Goal: Task Accomplishment & Management: Manage account settings

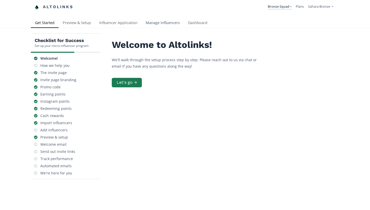
click at [155, 25] on link "Manage Influencers" at bounding box center [162, 23] width 42 height 10
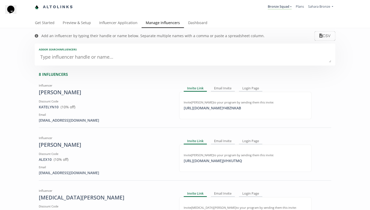
click at [152, 53] on textarea at bounding box center [185, 57] width 292 height 10
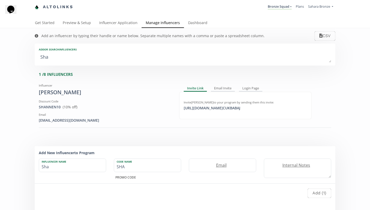
type textarea "Shan"
type input "Shan"
type input "SHAN"
type textarea "Shann"
type input "Shann"
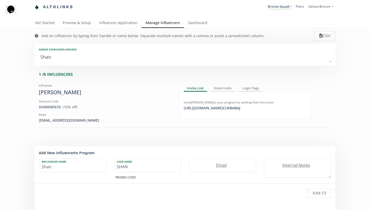
type input "SHANN"
type textarea "Shanne"
type input "Shanne"
type input "SHANNE"
type textarea "Shannen"
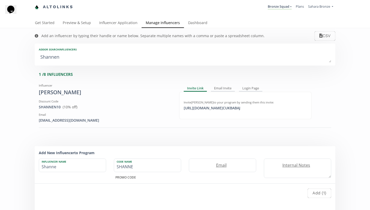
type input "Shannen"
type input "SHANNEN"
type textarea "Shannen M"
type input "Shannen M"
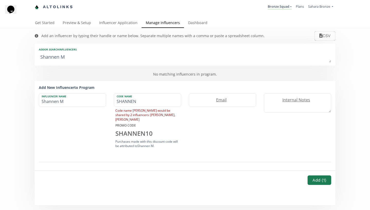
type textarea "Shannen Mo"
type input "Shannen Mo"
type textarea "Shannen Mol"
type input "Shannen Mol"
type textarea "Shannen Molo"
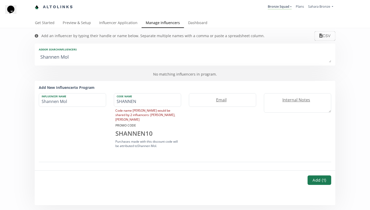
type input "Shannen Molo"
type textarea "Shannen Molon"
type input "Shannen Molon"
type textarea "Shannen Molone"
type input "Shannen Molone"
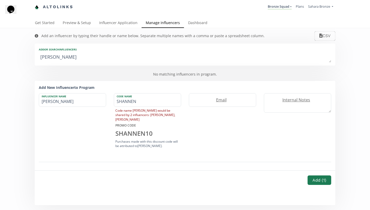
type textarea "[PERSON_NAME]"
type input "[PERSON_NAME]"
type textarea "Shannen Moloney"
click at [131, 102] on input "SHANNEN" at bounding box center [147, 100] width 67 height 13
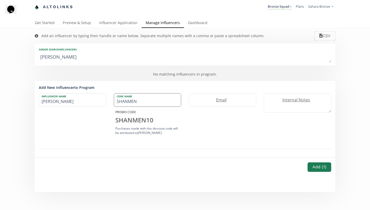
click at [137, 102] on input "SHANMEN" at bounding box center [147, 100] width 67 height 13
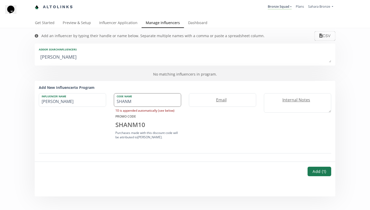
type input "SHANM"
click at [222, 100] on label "Email" at bounding box center [220, 100] width 62 height 6
type input "SHANNENMOLONEY15@GMAIL.COM"
click at [322, 175] on button "Add ( 1 )" at bounding box center [318, 171] width 25 height 11
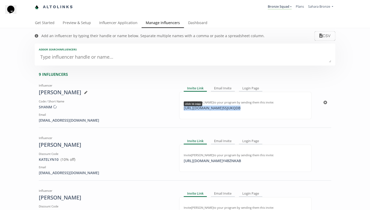
click at [243, 109] on div "https://app.altolinks.com/invite/ 5SJUKQDB click to copy" at bounding box center [211, 108] width 63 height 5
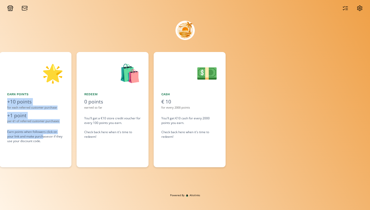
drag, startPoint x: 208, startPoint y: 135, endPoint x: 28, endPoint y: 133, distance: 179.2
click at [28, 133] on div "👋 Hello Shannen Moloney Welcome to the Sahara Bronze Squad! 🏷️ Share Discount S…" at bounding box center [185, 110] width 370 height 121
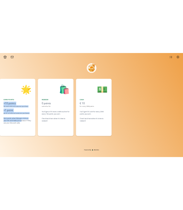
scroll to position [0, 390]
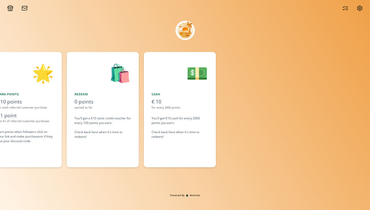
click at [179, 116] on div "You'll get €10 cash for every 2000 points you earn. Check back here when it's t…" at bounding box center [179, 127] width 56 height 23
click at [9, 11] on icon at bounding box center [10, 10] width 2 height 2
click at [27, 8] on icon at bounding box center [25, 8] width 6 height 6
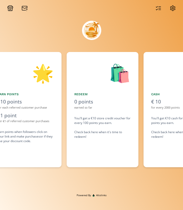
click at [173, 10] on icon at bounding box center [173, 8] width 6 height 6
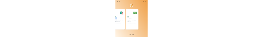
scroll to position [0, 390]
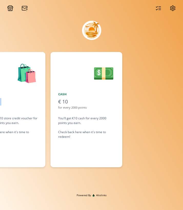
drag, startPoint x: 176, startPoint y: 110, endPoint x: 11, endPoint y: 116, distance: 164.4
click at [11, 116] on div "👋 Hello [PERSON_NAME] Welcome to the Sahara Bronze Squad! 🏷️ Share Discount SHA…" at bounding box center [91, 110] width 183 height 121
click at [10, 0] on html "👋 Hello [PERSON_NAME] Welcome to the Sahara Bronze Squad! 🏷️ Share Discount SHA…" at bounding box center [91, 105] width 183 height 210
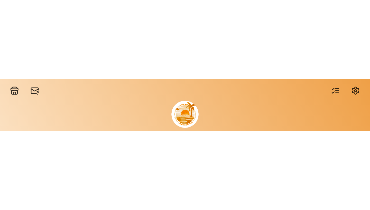
scroll to position [0, 283]
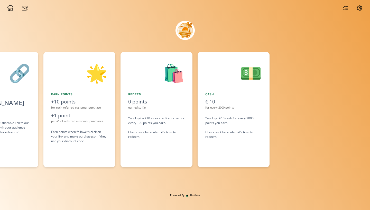
click at [183, 10] on icon at bounding box center [359, 8] width 6 height 6
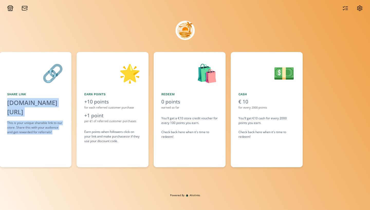
drag, startPoint x: 195, startPoint y: 91, endPoint x: 94, endPoint y: 95, distance: 101.0
click at [94, 95] on div "👋 Hello Shannen Moloney Welcome to the Sahara Bronze Squad! 🏷️ Share Discount S…" at bounding box center [185, 110] width 370 height 121
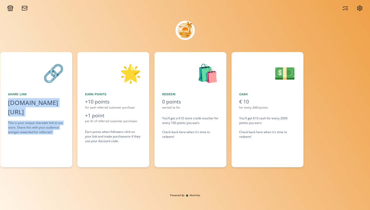
click at [94, 95] on div "Earn points" at bounding box center [113, 94] width 56 height 5
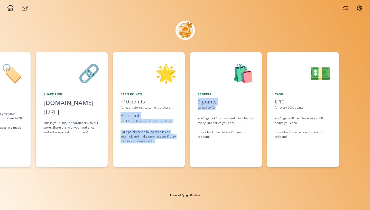
drag, startPoint x: 155, startPoint y: 110, endPoint x: 167, endPoint y: 110, distance: 11.3
click at [167, 110] on div "👋 Hello Shannen Moloney Welcome to the Sahara Bronze Squad! 🏷️ Share Discount S…" at bounding box center [185, 110] width 370 height 121
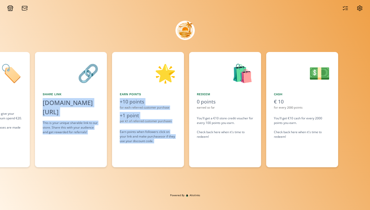
drag, startPoint x: 108, startPoint y: 80, endPoint x: 197, endPoint y: 85, distance: 89.5
click at [197, 85] on div "👋 Hello Shannen Moloney Welcome to the Sahara Bronze Squad! 🏷️ Share Discount S…" at bounding box center [185, 110] width 370 height 121
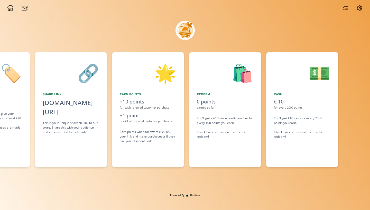
click at [164, 37] on div at bounding box center [185, 30] width 308 height 27
click at [14, 9] on div at bounding box center [17, 8] width 27 height 6
click at [10, 9] on icon at bounding box center [10, 10] width 2 height 2
click at [30, 8] on div at bounding box center [17, 8] width 27 height 6
click at [24, 9] on icon at bounding box center [25, 8] width 6 height 6
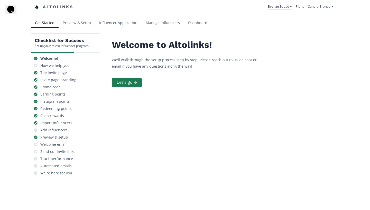
click at [131, 27] on link "Influencer Application" at bounding box center [118, 23] width 46 height 10
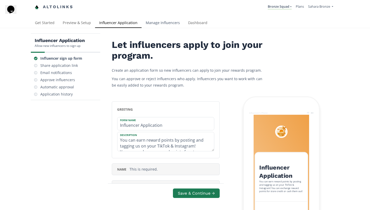
click at [150, 22] on link "Manage Influencers" at bounding box center [162, 23] width 42 height 10
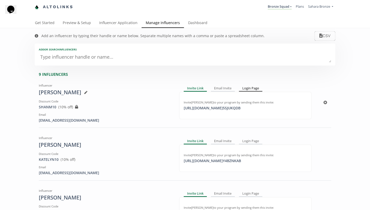
click at [244, 89] on div "Login Page" at bounding box center [250, 89] width 23 height 6
click at [229, 89] on div "Email Invite" at bounding box center [222, 89] width 24 height 6
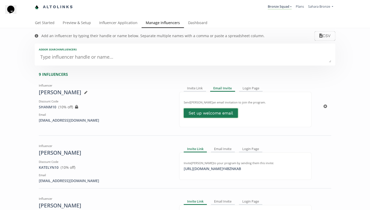
click at [232, 111] on link "Set up welcome email" at bounding box center [211, 113] width 56 height 11
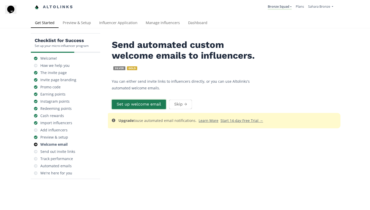
click at [155, 102] on button "Set up welcome email" at bounding box center [139, 104] width 56 height 11
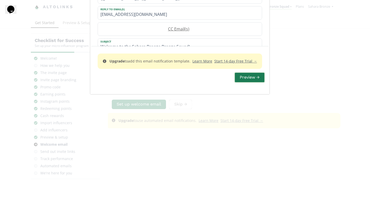
click at [251, 83] on button "Preview →" at bounding box center [249, 77] width 31 height 11
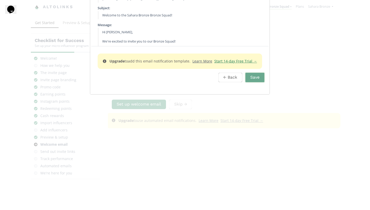
click at [254, 64] on u "Start 14-day Free Trial →" at bounding box center [235, 61] width 43 height 5
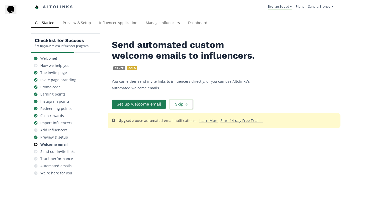
click at [186, 105] on button "Skip →" at bounding box center [181, 104] width 24 height 11
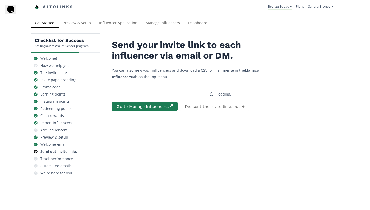
scroll to position [20, 0]
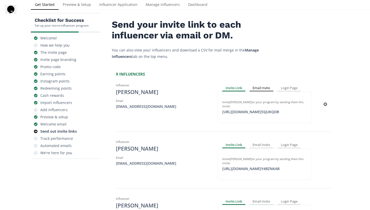
click at [268, 88] on div "Email Invite" at bounding box center [261, 88] width 24 height 6
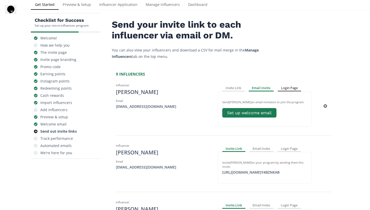
click at [282, 87] on div "Login Page" at bounding box center [288, 88] width 23 height 6
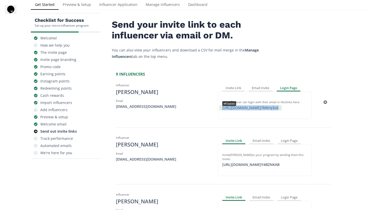
click at [281, 107] on div "[URL][DOMAIN_NAME] 7kWrq3u6 copied" at bounding box center [250, 107] width 62 height 5
copy div "https://app.altolinks.com/program/ 7kWrq3u6"
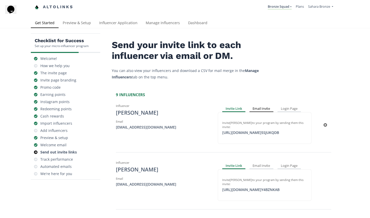
click at [264, 107] on div "Email Invite" at bounding box center [261, 109] width 24 height 6
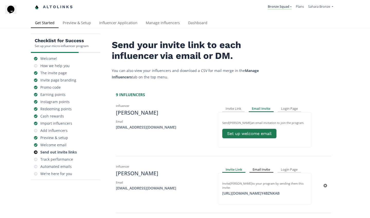
click at [266, 171] on div "Email Invite" at bounding box center [261, 169] width 24 height 6
click at [285, 8] on link "Bronze Squad" at bounding box center [279, 7] width 24 height 6
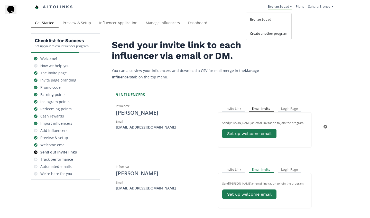
click at [269, 108] on div "Email Invite" at bounding box center [260, 109] width 25 height 6
click at [268, 131] on link "Set up welcome email" at bounding box center [249, 133] width 56 height 11
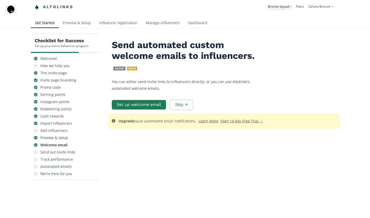
click at [179, 108] on button "Skip →" at bounding box center [181, 104] width 24 height 11
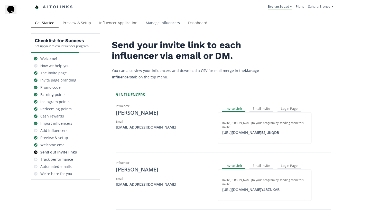
click at [162, 24] on link "Manage Influencers" at bounding box center [162, 23] width 42 height 10
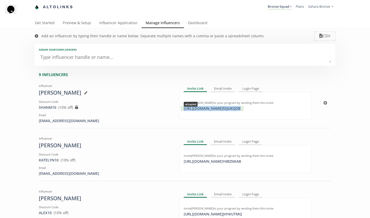
click at [243, 109] on div "https://app.altolinks.com/invite/ 5SJUKQDB copied" at bounding box center [211, 108] width 63 height 5
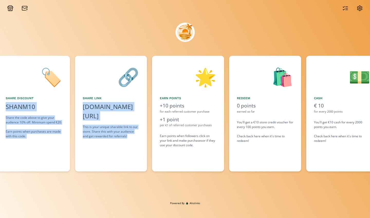
drag, startPoint x: 203, startPoint y: 152, endPoint x: 127, endPoint y: 152, distance: 76.0
click at [127, 152] on div "👋 Hello Shannen Moloney Welcome to the Sahara Bronze Squad! 🏷️ Share Discount S…" at bounding box center [185, 113] width 370 height 121
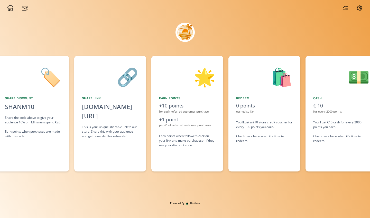
click at [196, 133] on div "Earn points when followers click on your link and make purchases or if they use…" at bounding box center [187, 140] width 56 height 14
click at [126, 112] on div "🔗 Share Link alto.to/A7T77 click to copy This is your unique sharable link to o…" at bounding box center [110, 114] width 72 height 116
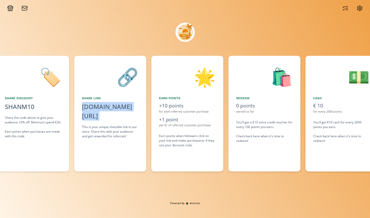
click at [126, 112] on div "🔗 Share Link alto.to/A7T77 click to copy This is your unique sharable link to o…" at bounding box center [110, 114] width 72 height 116
click at [132, 128] on div "This is your unique sharable link to our store. Share this with your audience a…" at bounding box center [110, 131] width 56 height 14
drag, startPoint x: 177, startPoint y: 120, endPoint x: 168, endPoint y: 120, distance: 9.0
click at [168, 120] on div "+1 point" at bounding box center [187, 119] width 56 height 7
click at [203, 118] on div "+1 point" at bounding box center [187, 119] width 56 height 7
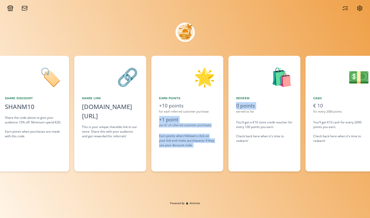
drag, startPoint x: 236, startPoint y: 111, endPoint x: 219, endPoint y: 111, distance: 17.2
click at [219, 111] on div "👋 Hello Shannen Moloney Welcome to the Sahara Bronze Squad! 🏷️ Share Discount S…" at bounding box center [185, 113] width 370 height 121
click at [219, 111] on div "🌟 Earn points +10 points for each referred customer purchase +1 point per €1 of…" at bounding box center [187, 114] width 72 height 116
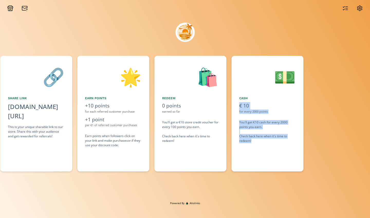
scroll to position [0, 390]
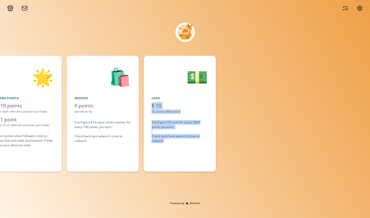
drag, startPoint x: 331, startPoint y: 87, endPoint x: 222, endPoint y: 89, distance: 108.3
click at [222, 89] on div "👋 Hello Shannen Moloney Welcome to the Sahara Bronze Squad! 🏷️ Share Discount S…" at bounding box center [185, 113] width 370 height 121
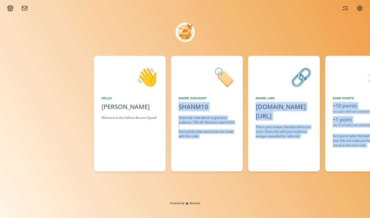
scroll to position [0, 0]
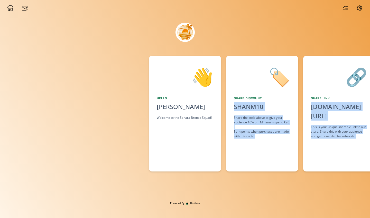
drag, startPoint x: 137, startPoint y: 77, endPoint x: 270, endPoint y: 81, distance: 133.3
click at [270, 81] on div "👋 Hello Shannen Moloney Welcome to the Sahara Bronze Squad! 🏷️ Share Discount S…" at bounding box center [185, 113] width 370 height 121
click at [181, 69] on div "👋" at bounding box center [185, 76] width 56 height 26
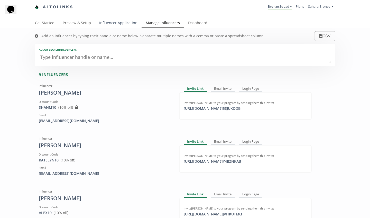
click at [137, 24] on link "Influencer Application" at bounding box center [118, 23] width 46 height 10
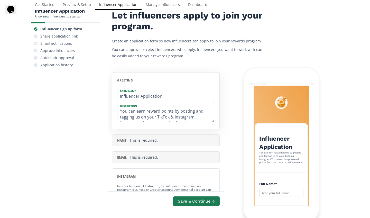
scroll to position [31, 0]
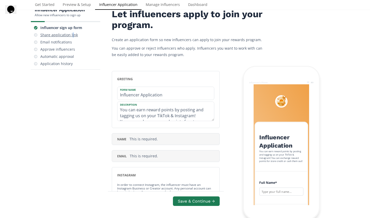
click at [72, 37] on div "Share application link" at bounding box center [58, 34] width 37 height 5
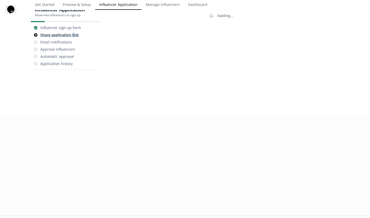
scroll to position [20, 0]
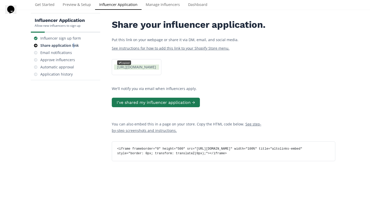
click at [159, 70] on div "https://app.altolinks.com/apply/5Q2WMHTB copied" at bounding box center [136, 66] width 45 height 5
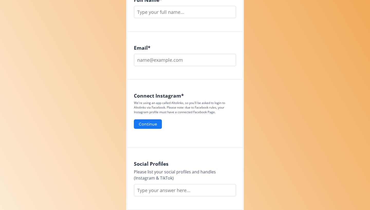
scroll to position [137, 0]
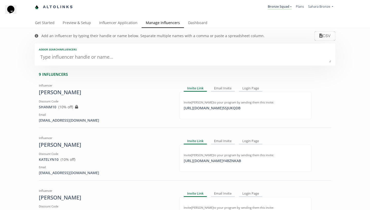
click at [226, 87] on div "Email Invite" at bounding box center [223, 89] width 24 height 6
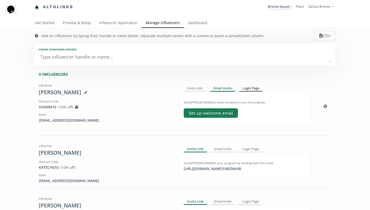
click at [251, 88] on div "Login Page" at bounding box center [250, 89] width 23 height 6
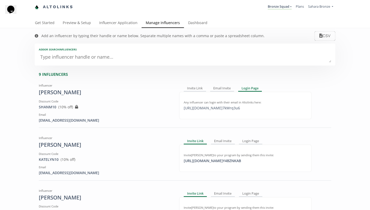
click at [40, 5] on link "Altolinks" at bounding box center [54, 7] width 39 height 8
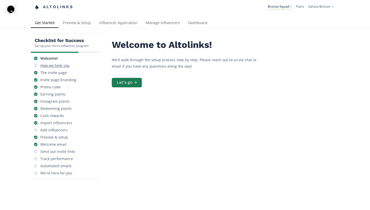
click at [59, 68] on div "How we help you" at bounding box center [65, 65] width 65 height 7
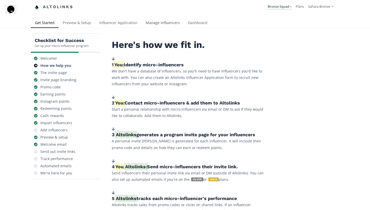
click at [166, 25] on link "Manage Influencers" at bounding box center [162, 23] width 42 height 10
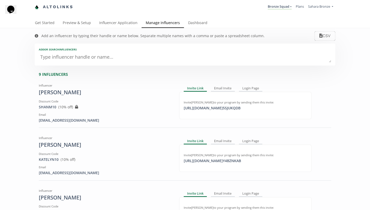
click at [63, 5] on link "Altolinks" at bounding box center [54, 7] width 39 height 8
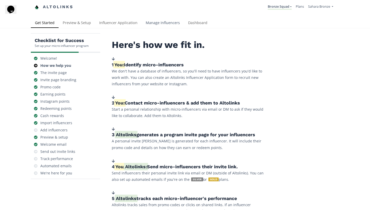
click at [170, 21] on link "Manage Influencers" at bounding box center [162, 23] width 42 height 10
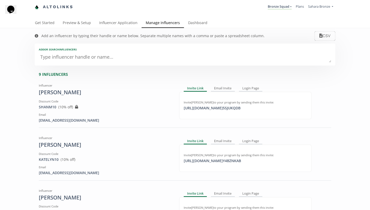
click at [170, 22] on link "Manage Influencers" at bounding box center [162, 23] width 42 height 10
click at [170, 59] on textarea at bounding box center [185, 57] width 292 height 10
type textarea "ho"
type input "ho"
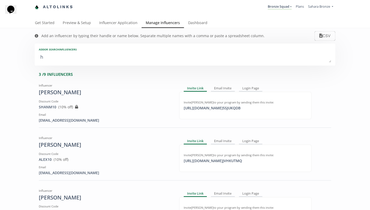
type input "HO"
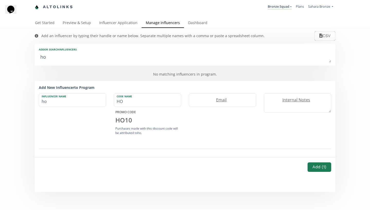
type textarea "hol"
type input "hol"
type input "HOL"
